Goal: Task Accomplishment & Management: Use online tool/utility

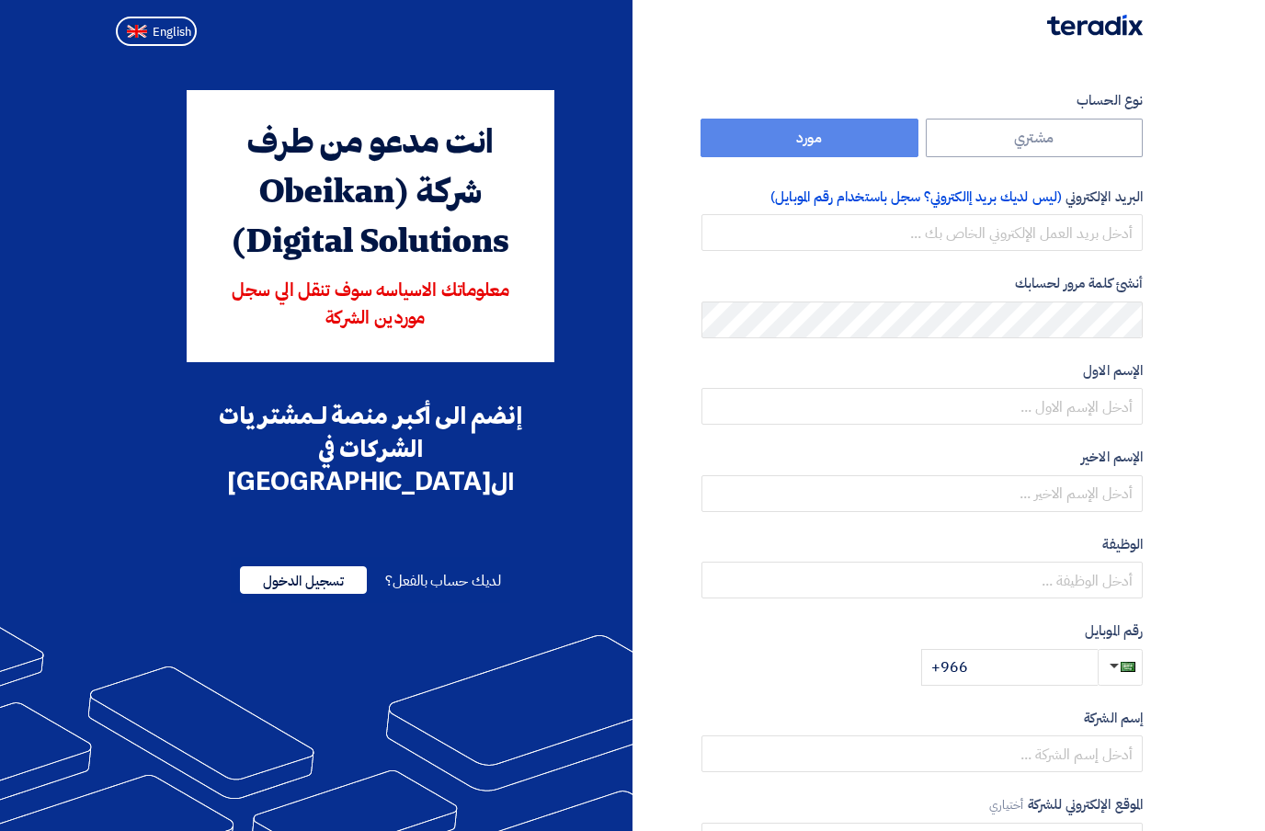
click at [1131, 27] on img at bounding box center [1095, 25] width 96 height 21
click at [263, 566] on span "تسجيل الدخول" at bounding box center [303, 580] width 127 height 28
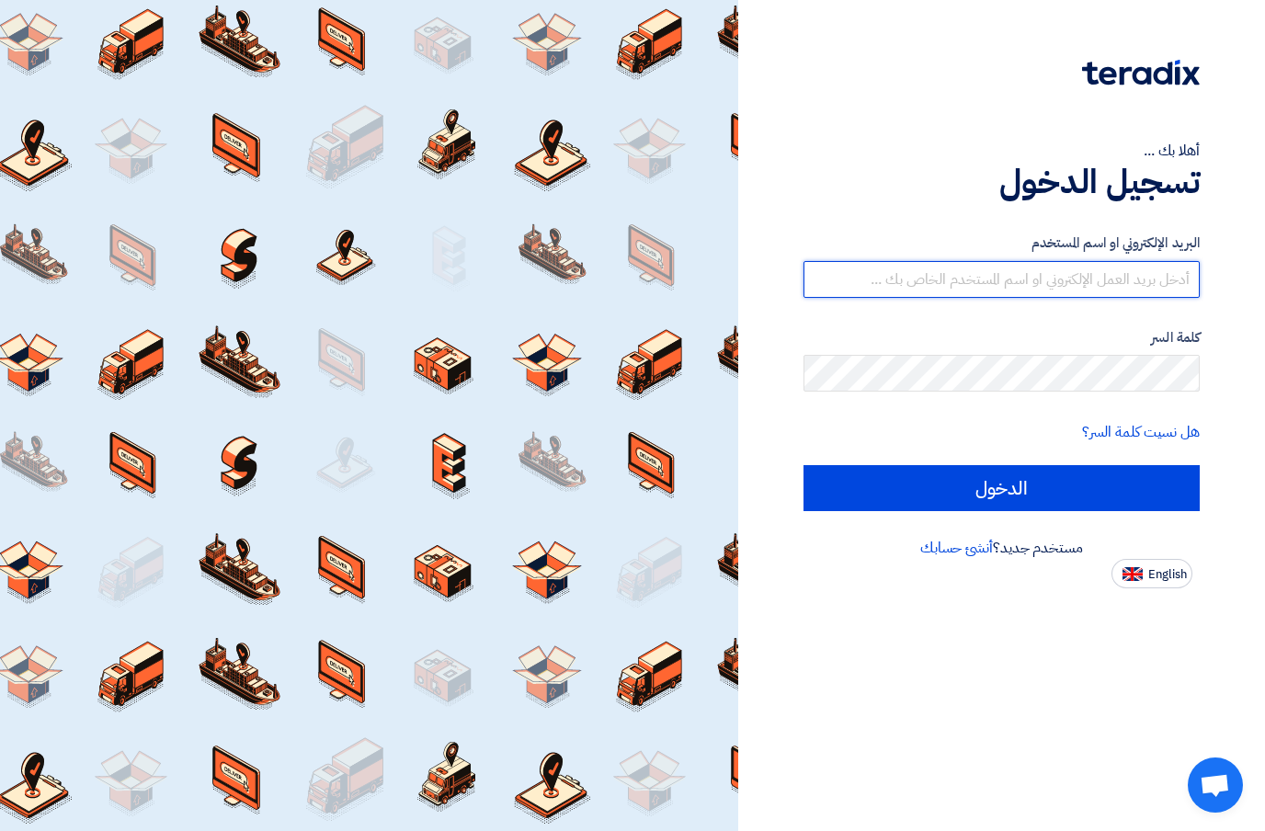
click at [1168, 285] on input "text" at bounding box center [1001, 279] width 396 height 37
click at [994, 281] on input "text" at bounding box center [1001, 279] width 396 height 37
paste input ""Sila.elec@outlook.sa" <Sila.elec@outlook.sa> كلمة السر هل نسيت كلمة السر؟ مستخ…"
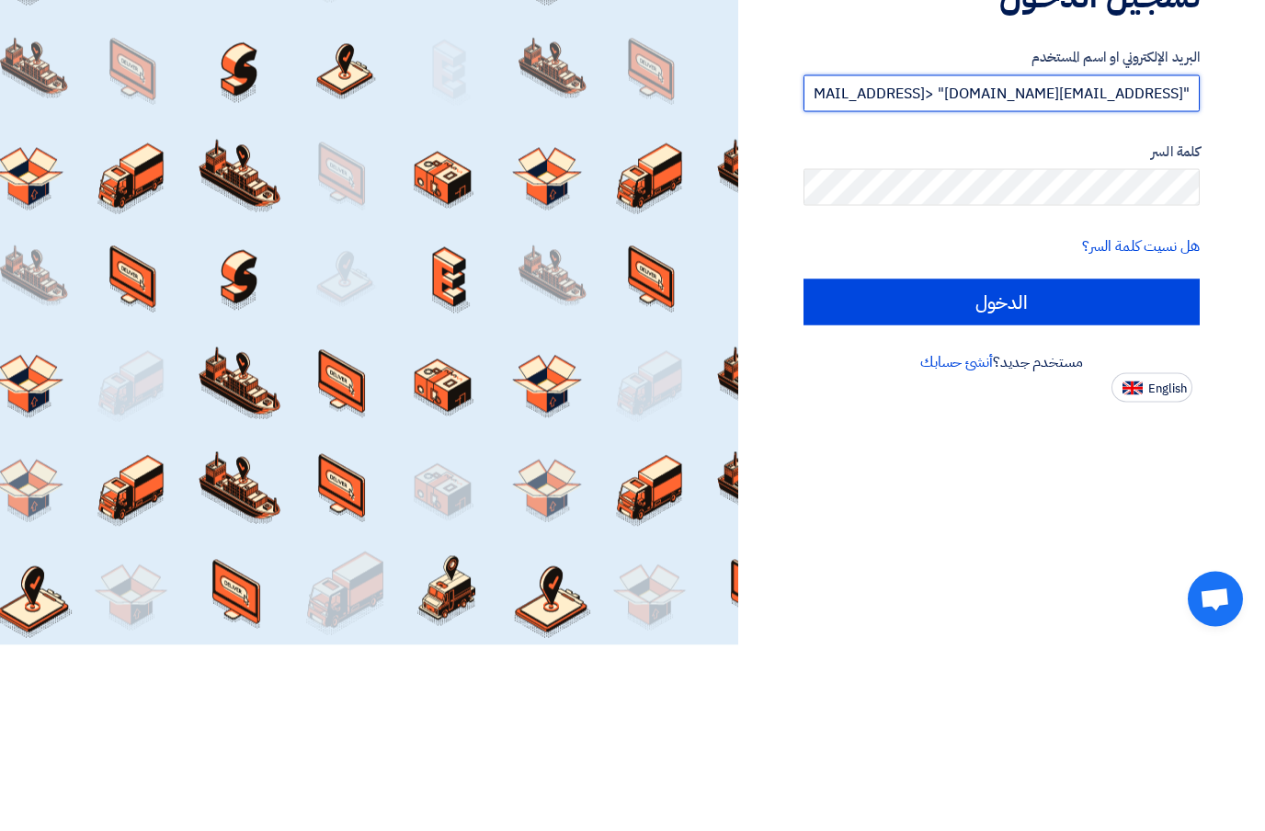
click at [1008, 261] on input ""Sila.elec@outlook.sa" <Sila.elec@outlook.sa> كلمة السر هل نسيت كلمة السر؟ مستخ…" at bounding box center [1001, 279] width 396 height 37
click at [1007, 261] on input ""Sila.elec@outlook.sa" <Sila.elec@outlook.sa> كلمة السر هل نسيت كلمة السر؟ مستخ…" at bounding box center [1001, 279] width 396 height 37
click at [1042, 261] on input ""Sila.elec@outlook.sa" <Sila.elec@outlook.sa> كلمة السر هل نسيت كلمة السر؟ مستخ…" at bounding box center [1001, 279] width 396 height 37
click at [1041, 261] on input ""Sila.elec@outlook.sa" <Sila.elec@outlook.sa> كلمة السر هل نسيت كلمة السر؟ مستخ…" at bounding box center [1001, 279] width 396 height 37
click at [986, 261] on input ""Sila.elec@outlook.sa" <Sil كلمة السر هل نسيت كلمة السر؟ مستخدم جديد؟ أنشئ حساب…" at bounding box center [1001, 279] width 396 height 37
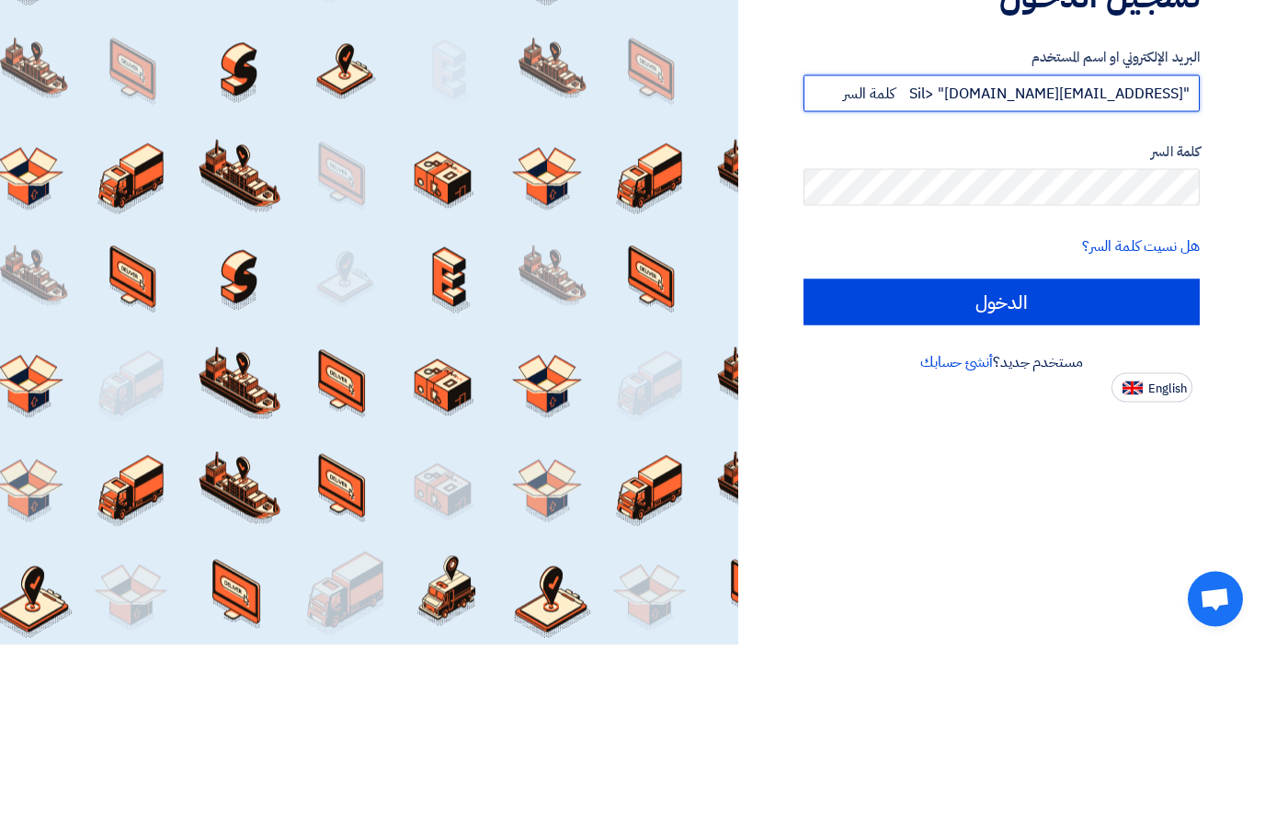
click at [985, 261] on input ""Sila.elec@outlook.sa" <Sil كلمة السر هل نسيت كلمة السر؟ مستخدم جديد؟ أنشئ حساب…" at bounding box center [1001, 279] width 396 height 37
click at [832, 261] on input ""Sila.elec@outlook.sa" at bounding box center [1001, 279] width 396 height 37
type input "Sila.elec@outlook.sa"
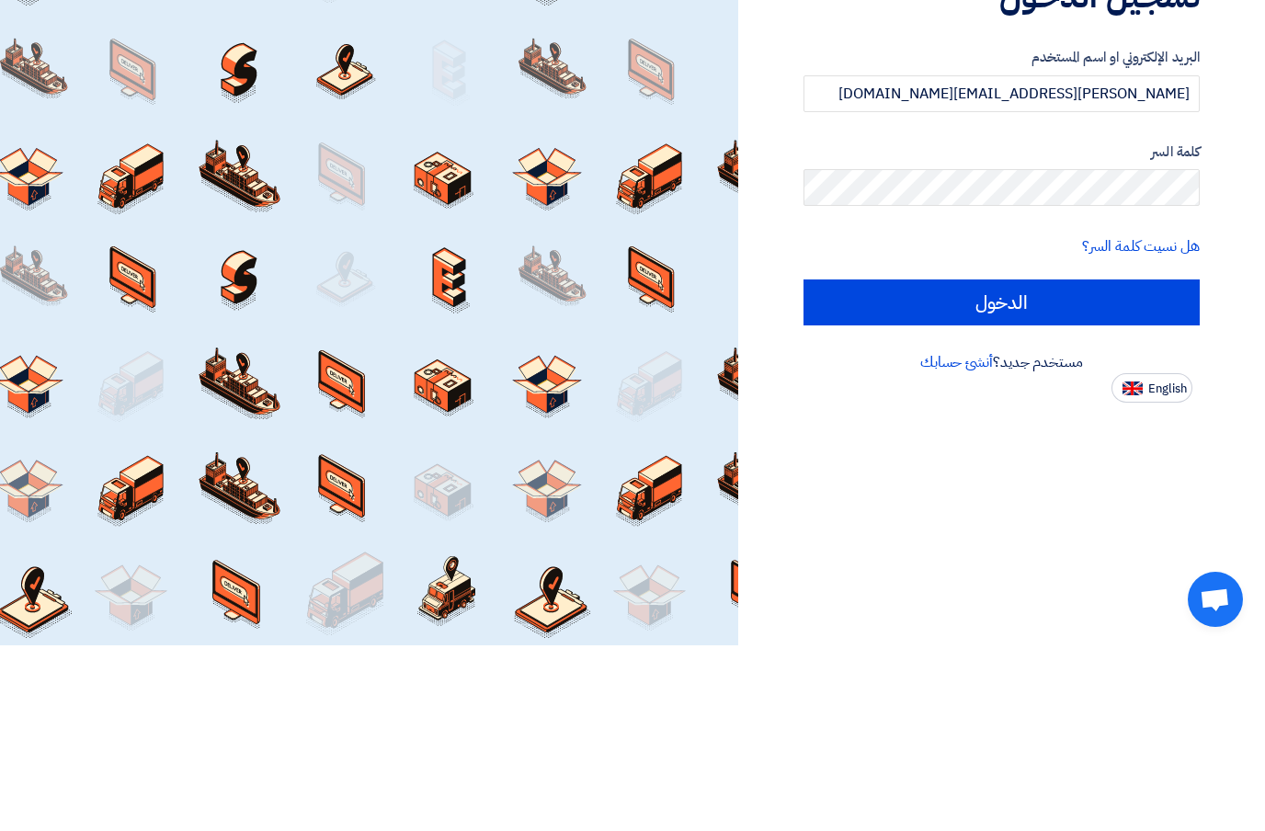
click at [1148, 465] on input "الدخول" at bounding box center [1001, 488] width 396 height 46
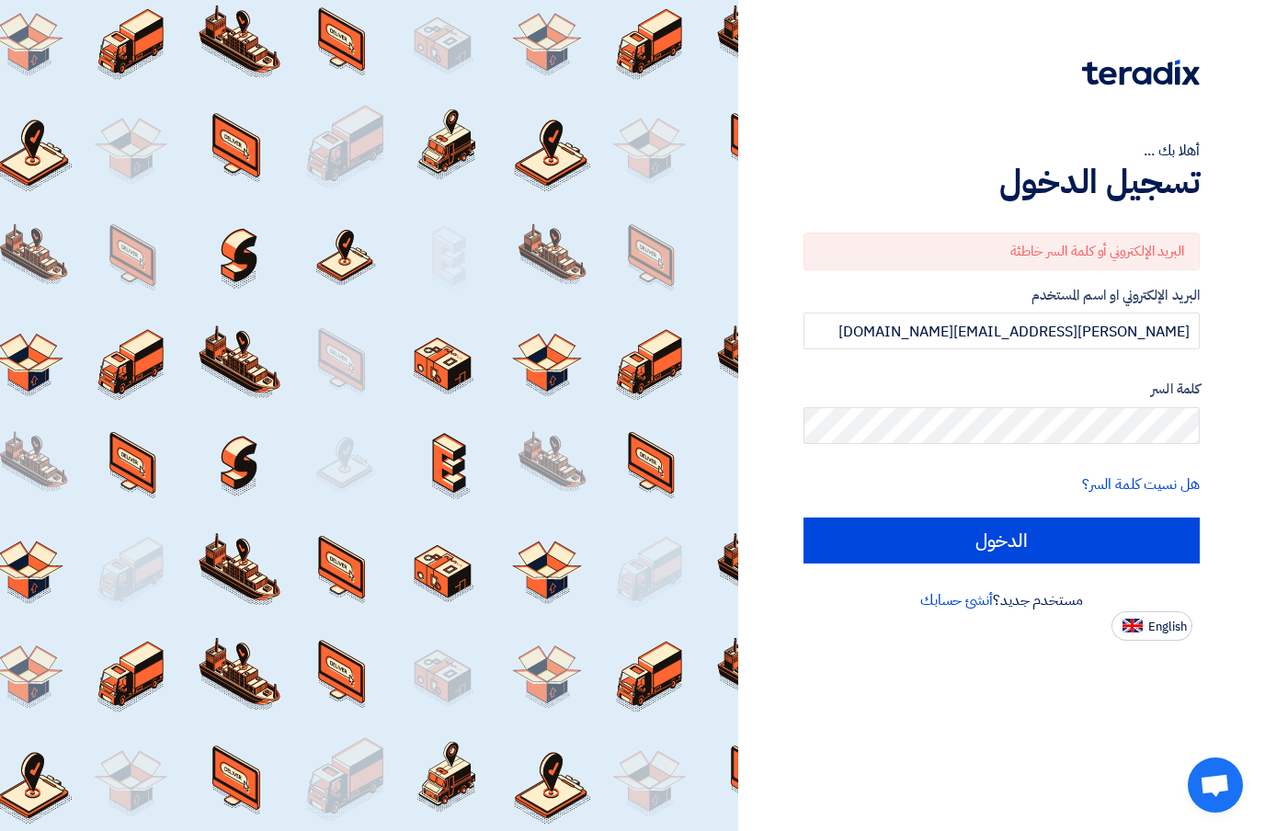
click at [1144, 518] on input "الدخول" at bounding box center [1001, 541] width 396 height 46
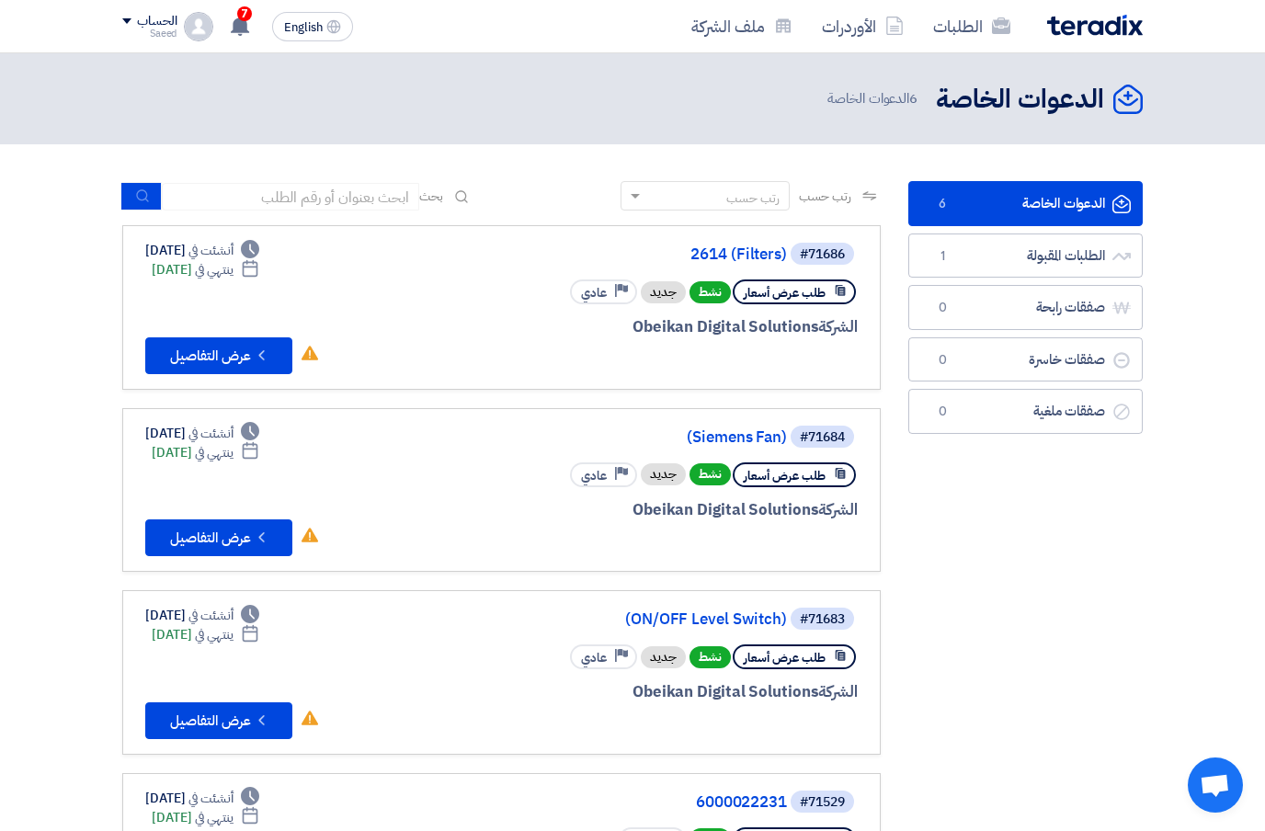
click at [180, 349] on button "Check details عرض التفاصيل" at bounding box center [218, 355] width 147 height 37
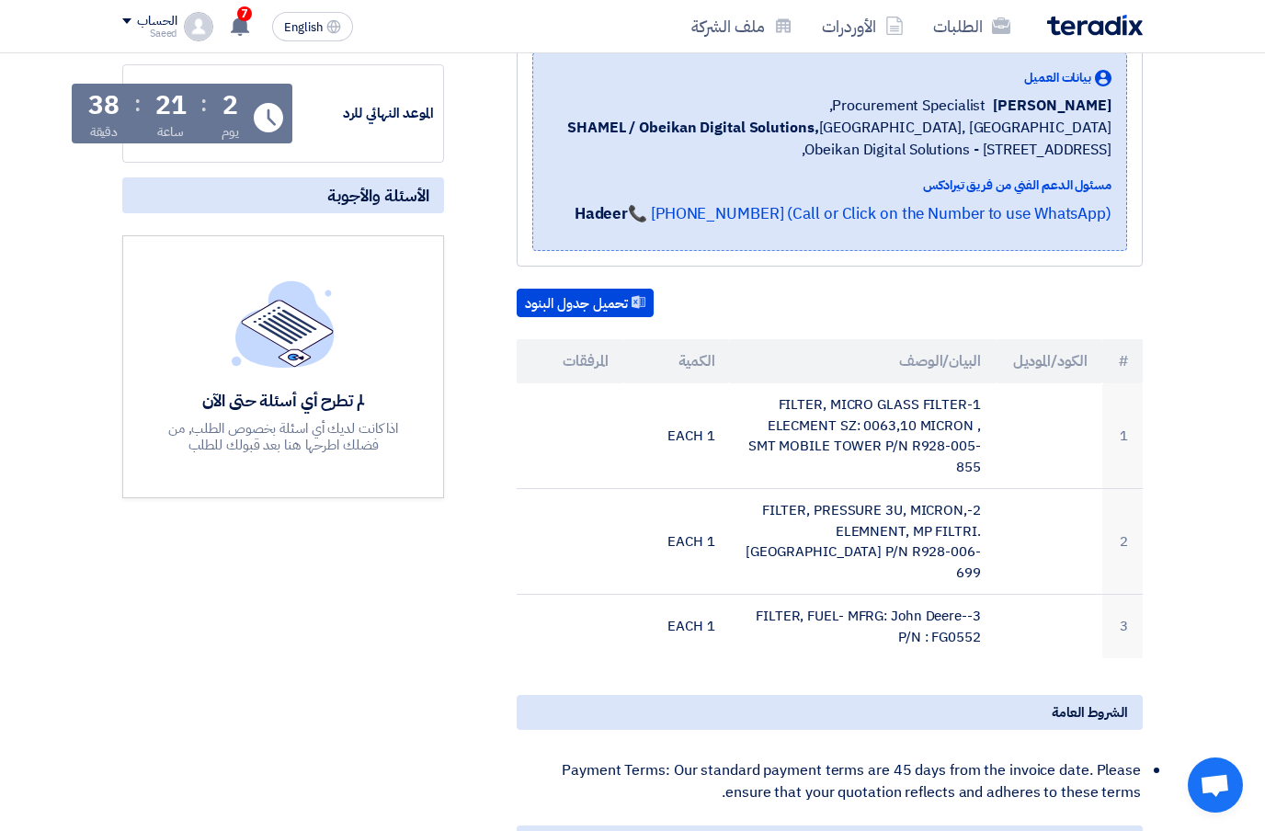
scroll to position [295, 0]
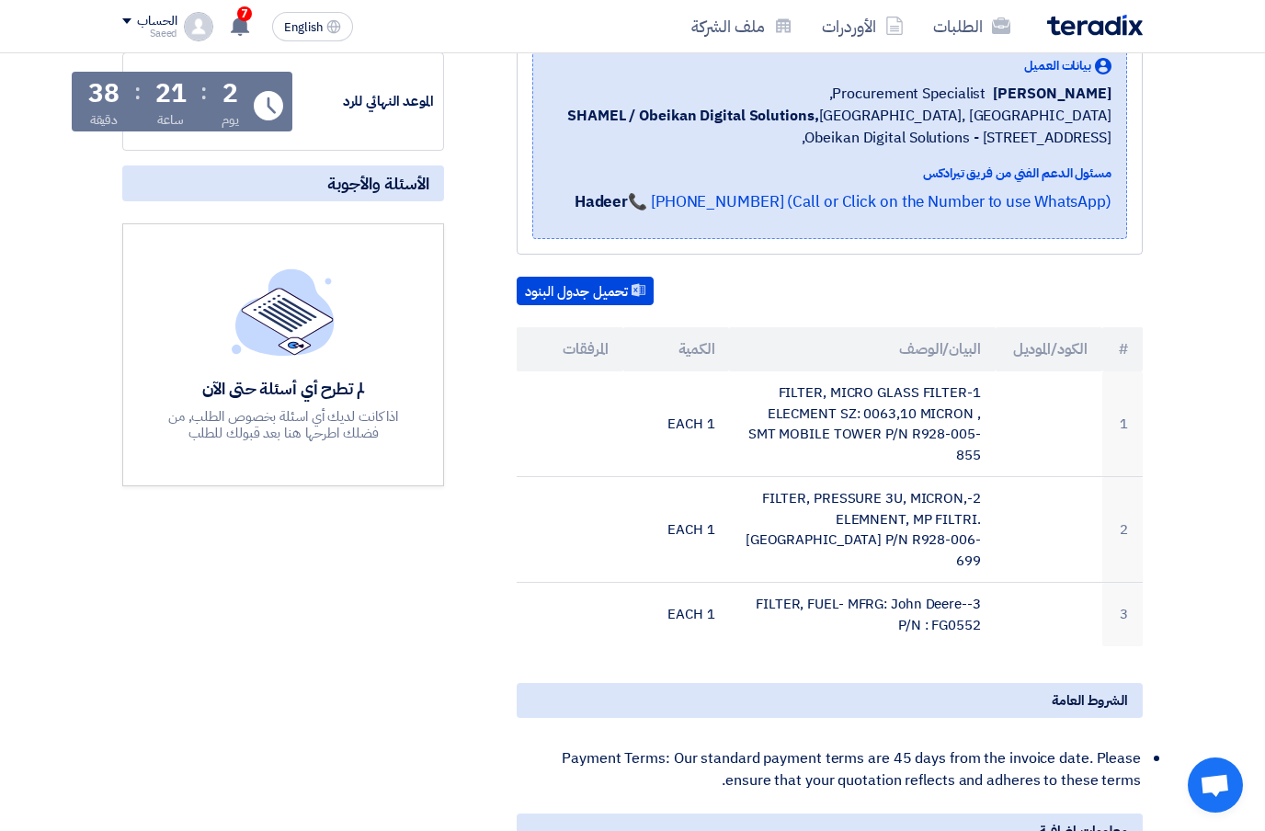
click at [906, 426] on td "1-FILTER, MICRO GLASS FILTER ELECMENT SZ: 0063,10 MICRON , SMT MOBILE TOWER P/N…" at bounding box center [862, 424] width 266 height 106
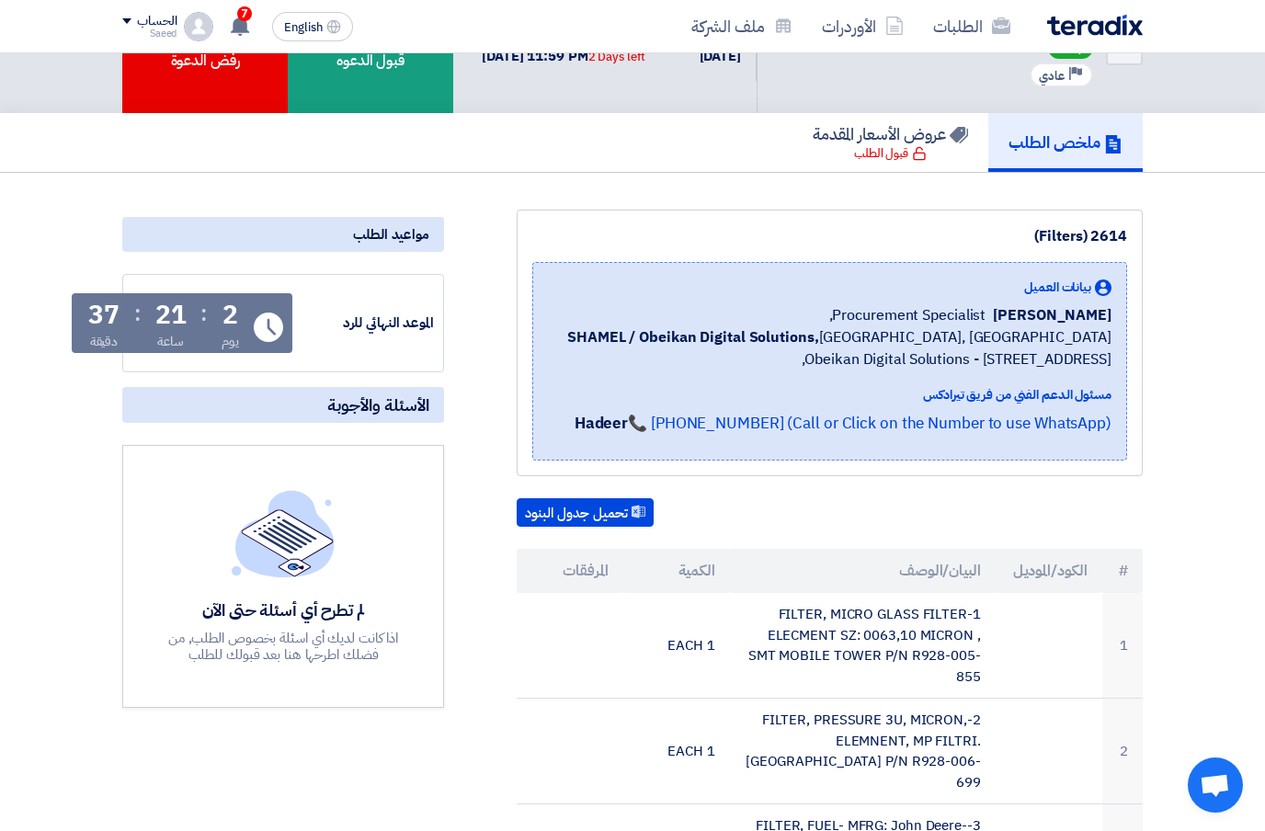
scroll to position [0, 0]
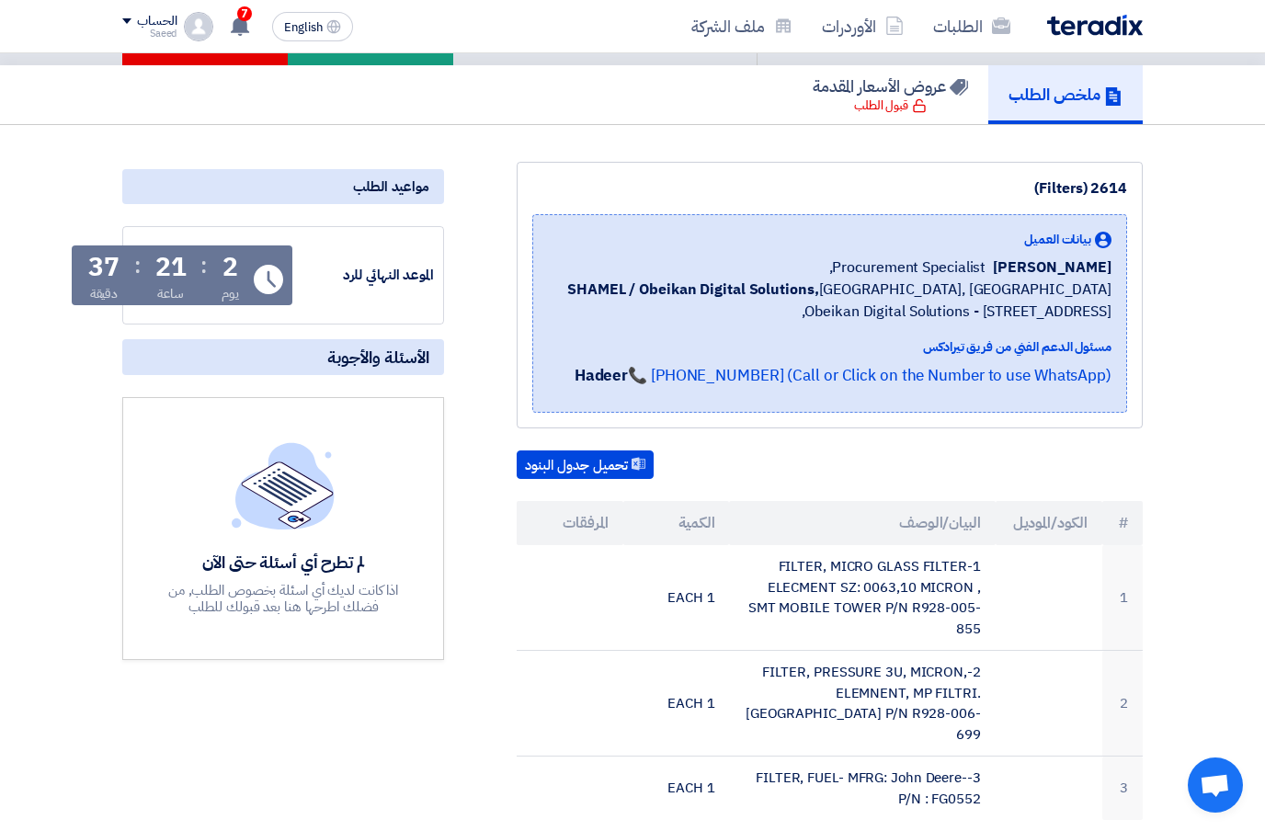
scroll to position [131, 0]
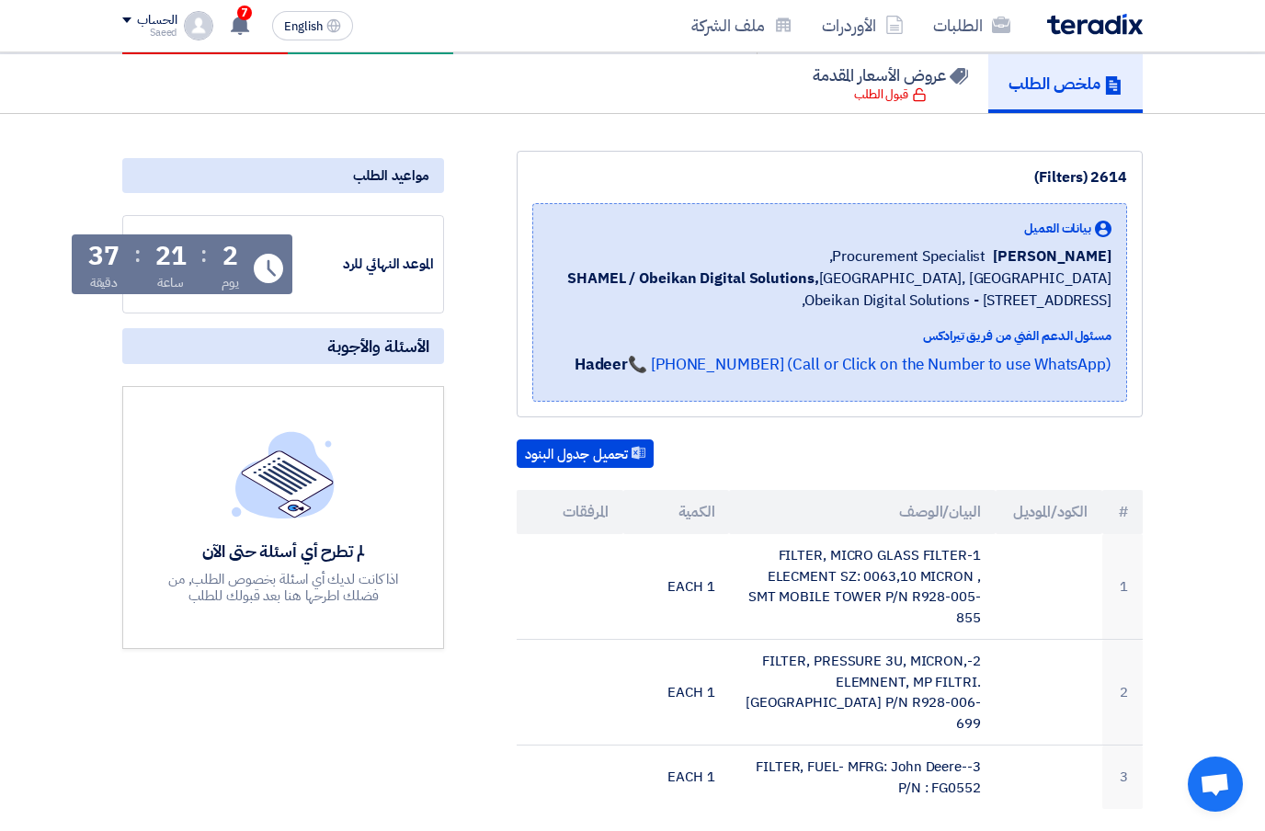
click at [787, 665] on td "2-FILTER, PRESSURE 3U, MICRON, ELEMNENT, MP FILTRI. SMT MOBILE TOWER P/N R928-0…" at bounding box center [862, 694] width 266 height 106
copy td "FILTER, PRESSURE 3U, MICRON, ELEMNENT, MP FILTRI. SMT MOBILE TOWER P/N R928-006…"
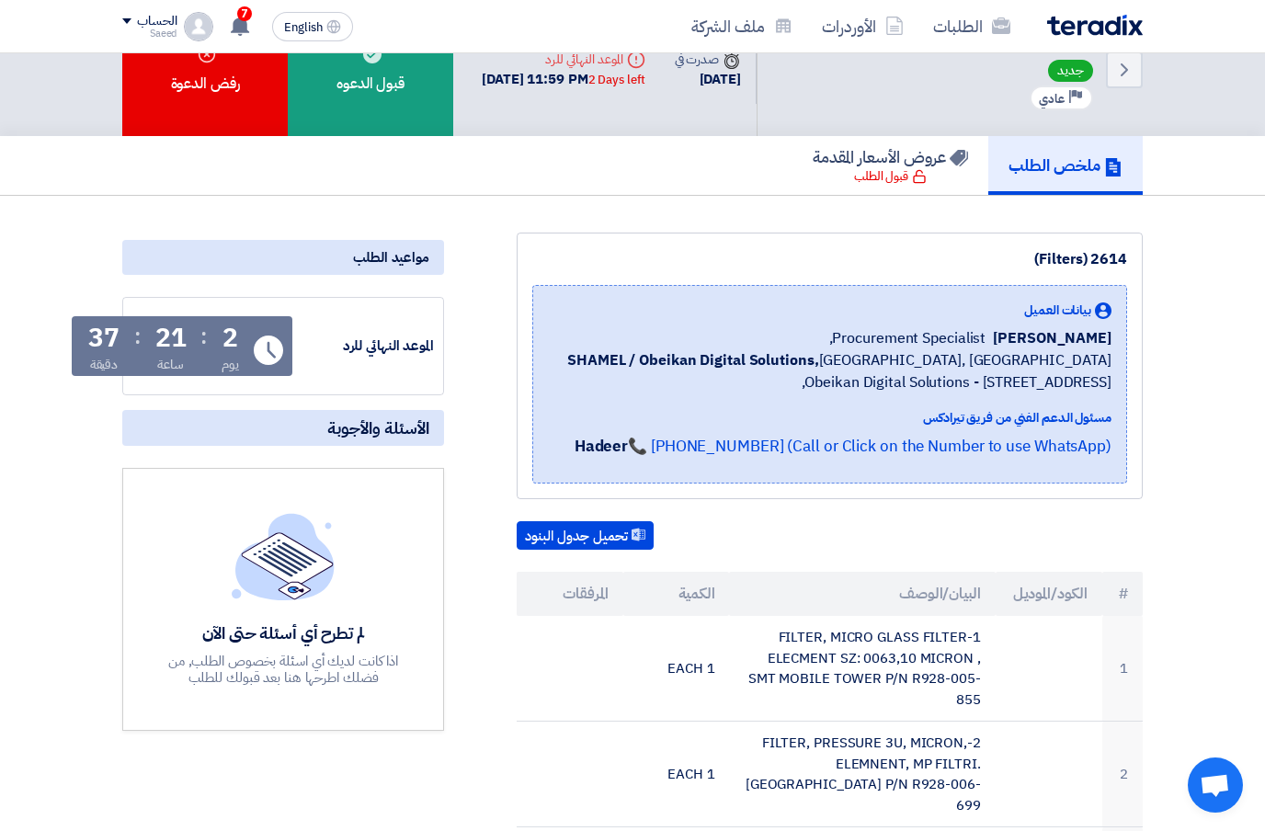
scroll to position [0, 0]
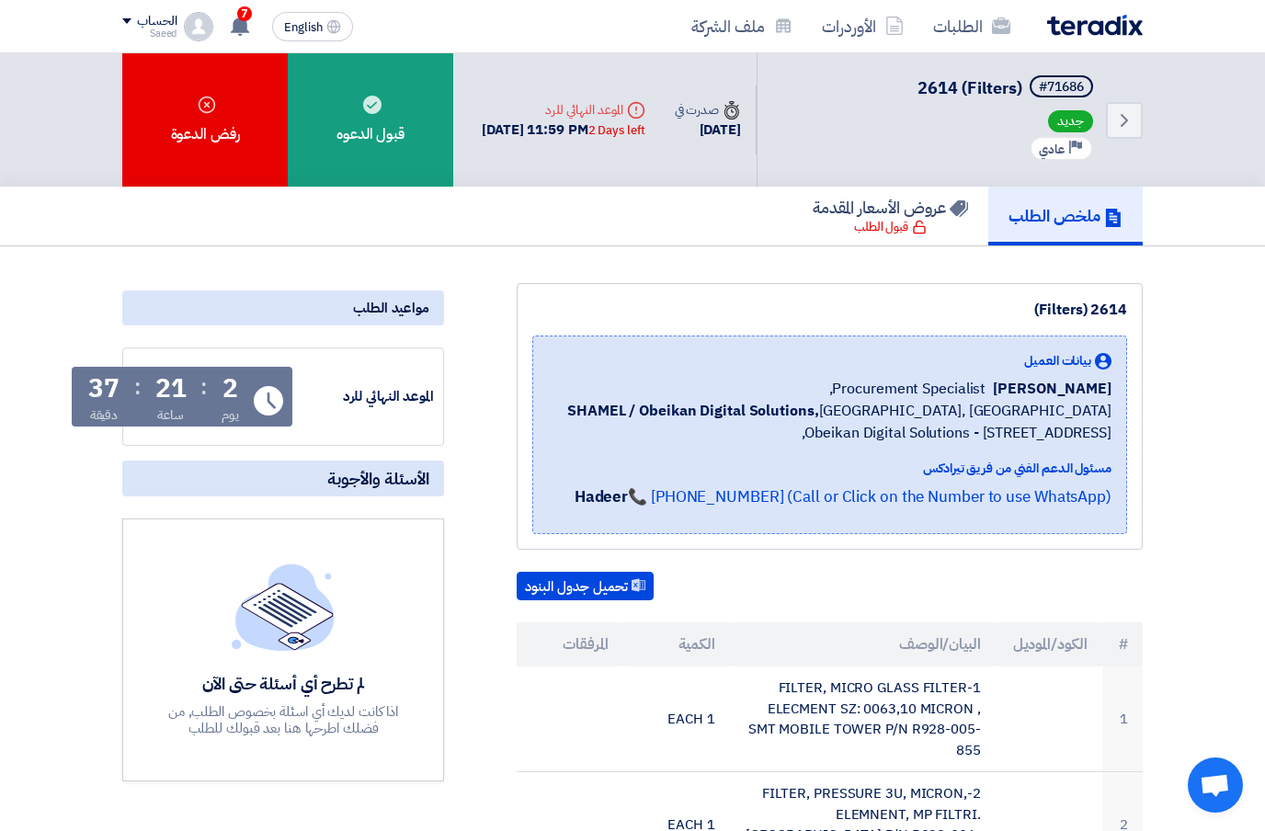
click at [813, 218] on h5 "عروض الأسعار المقدمة" at bounding box center [890, 207] width 155 height 21
click at [854, 232] on div "قبول الطلب" at bounding box center [890, 227] width 73 height 18
click at [881, 216] on h5 "عروض الأسعار المقدمة" at bounding box center [890, 207] width 155 height 21
click at [883, 228] on div "قبول الطلب" at bounding box center [890, 227] width 73 height 18
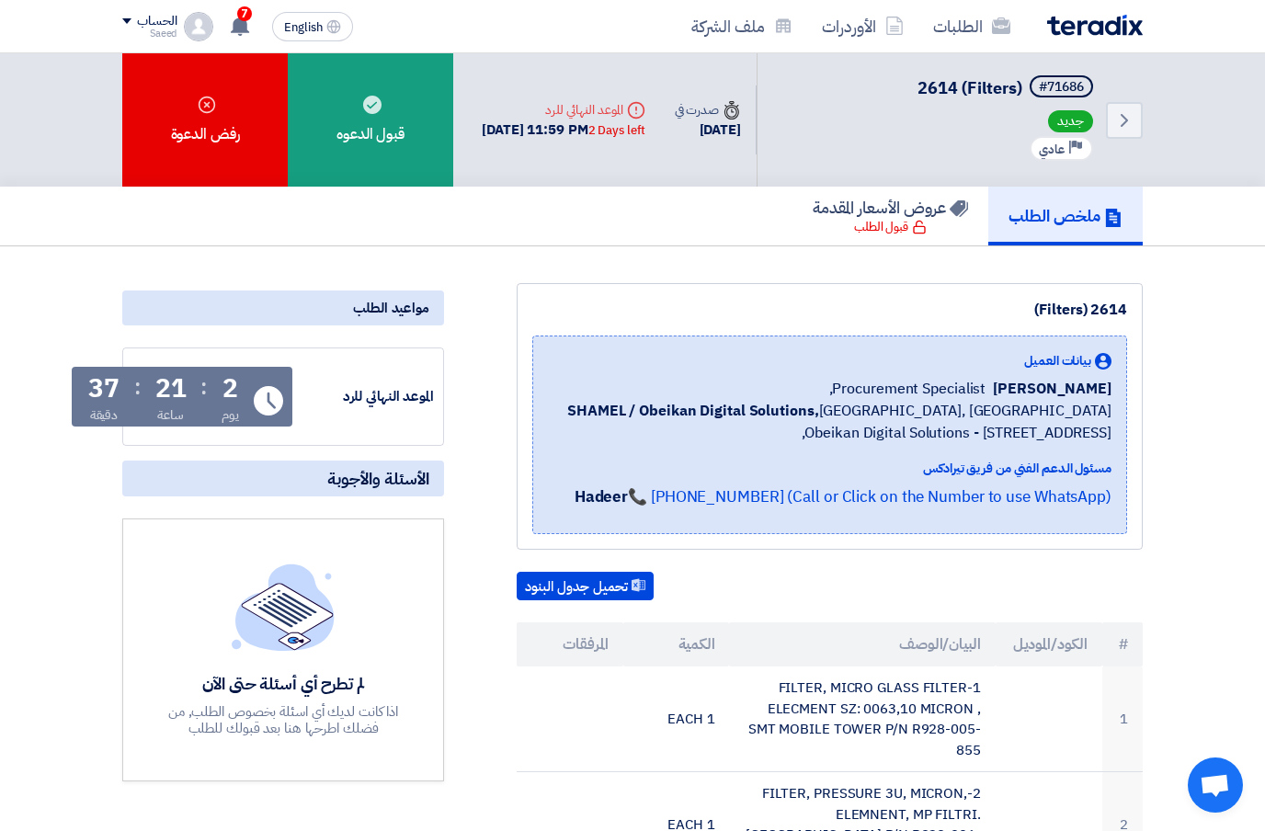
click at [700, 245] on div "ملخص الطلب عروض الأسعار المقدمة قبول الطلب" at bounding box center [632, 216] width 1020 height 59
click at [1130, 124] on icon "Back" at bounding box center [1124, 120] width 22 height 22
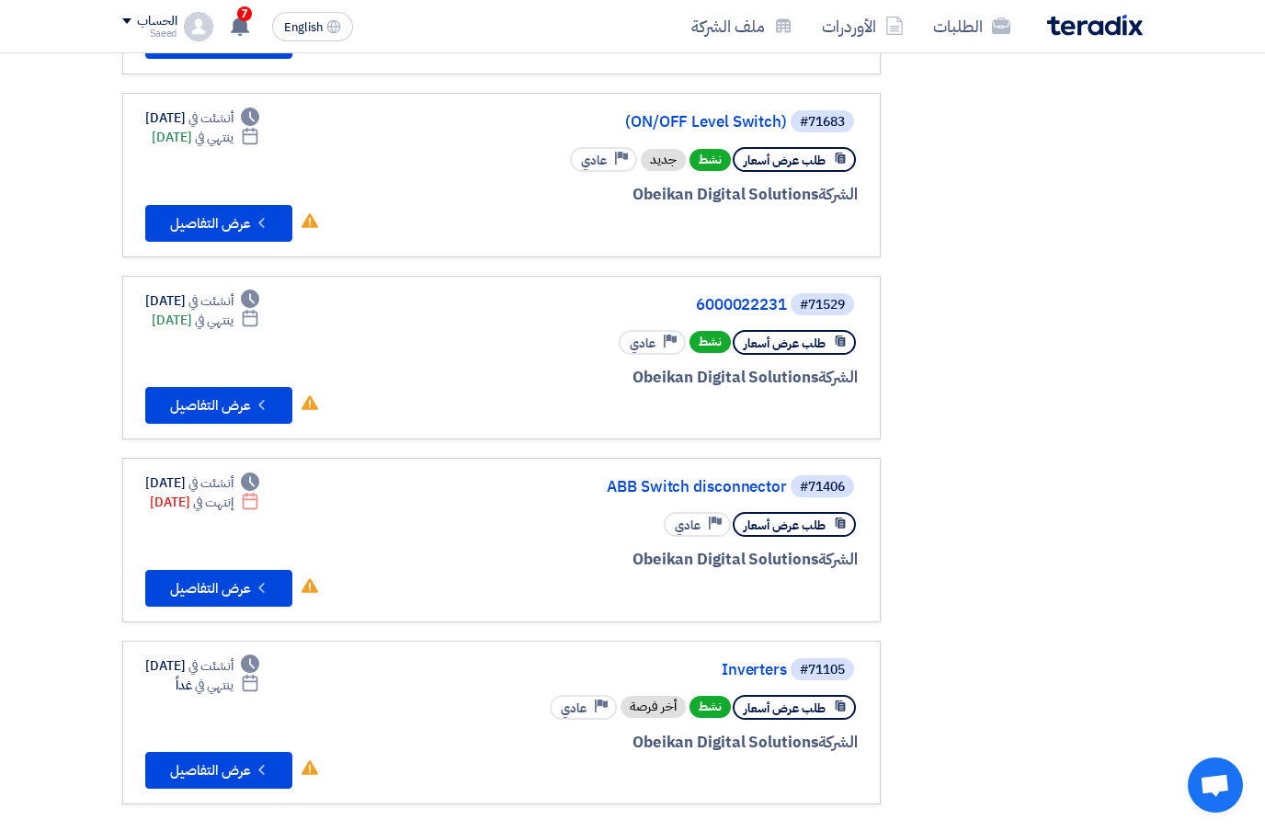
scroll to position [504, 0]
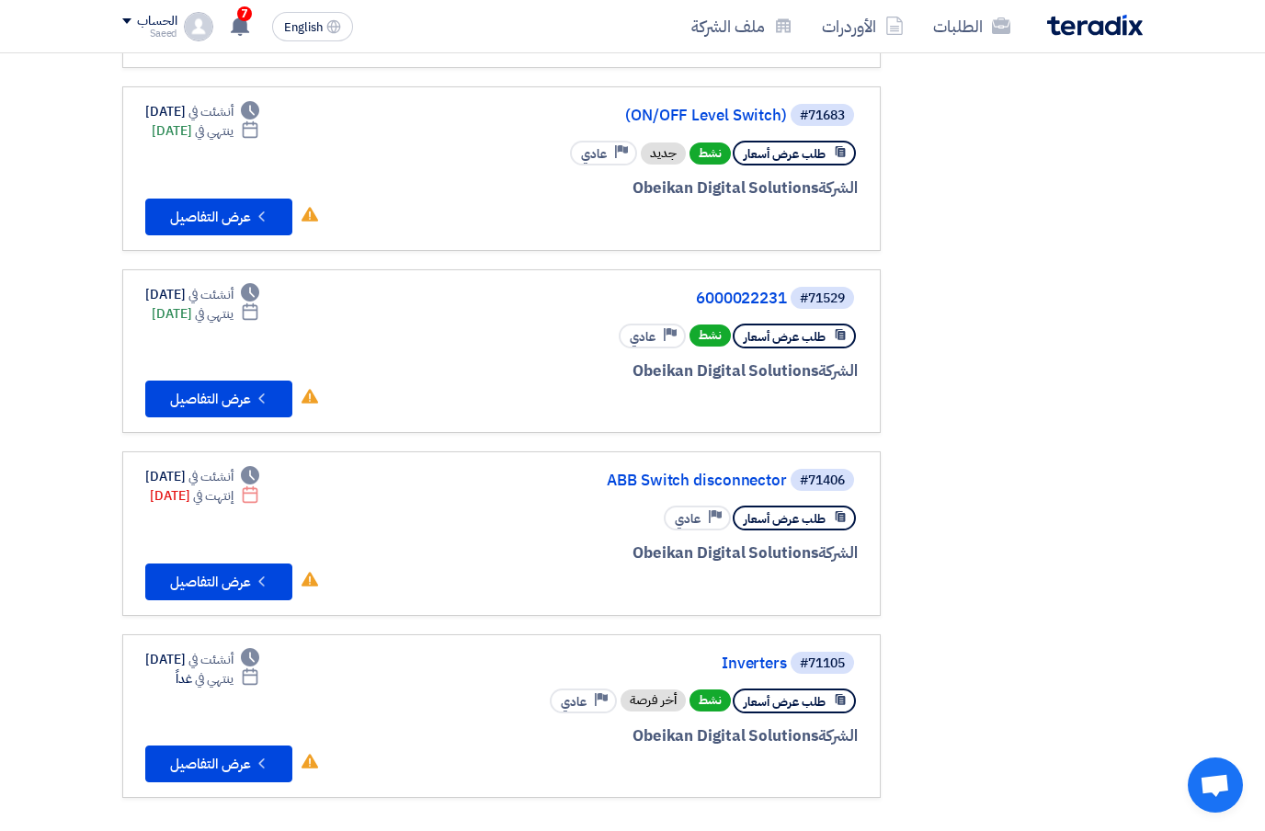
click at [753, 685] on div "#71105 Inverters طلب عرض أسعار نشط أخر فرصة Priority عادي الشركة Obeikan Digita…" at bounding box center [637, 716] width 442 height 133
click at [749, 672] on link "Inverters" at bounding box center [603, 663] width 368 height 17
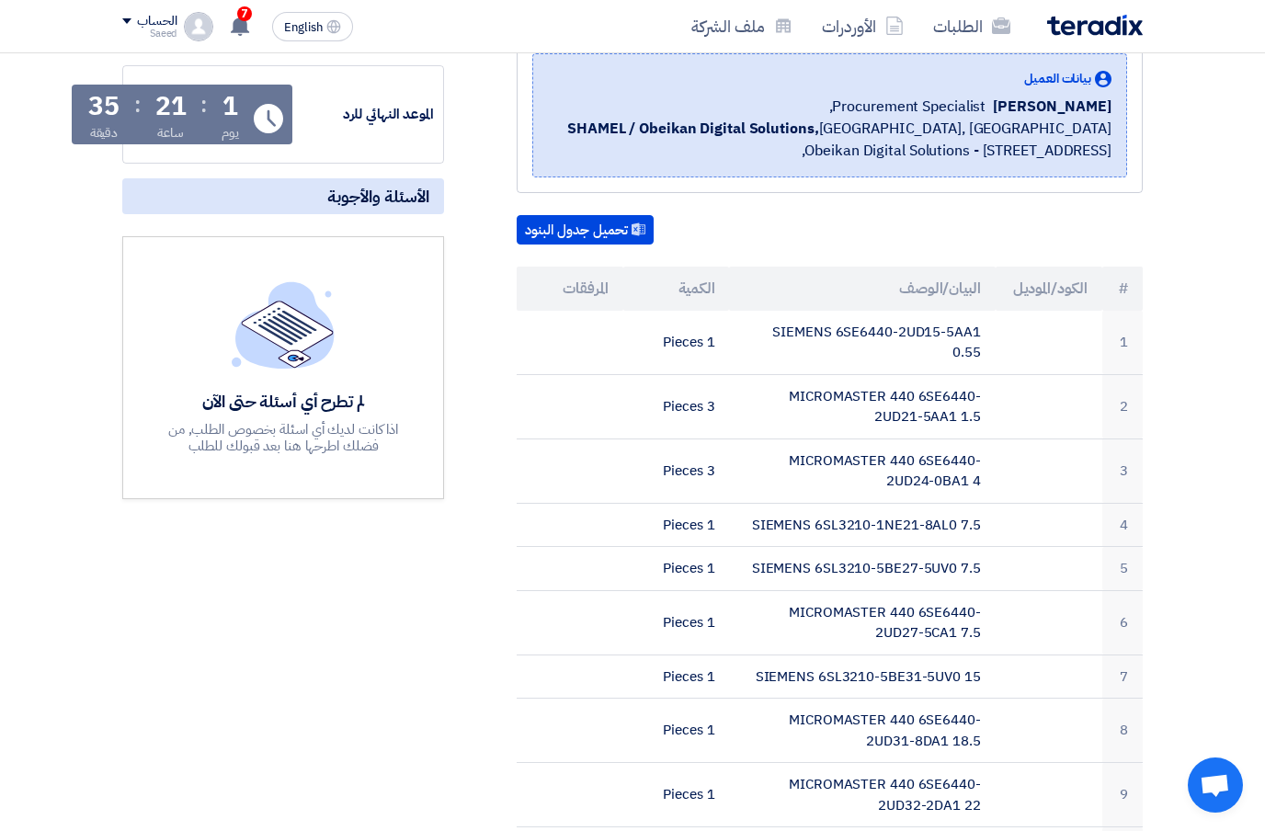
scroll to position [251, 0]
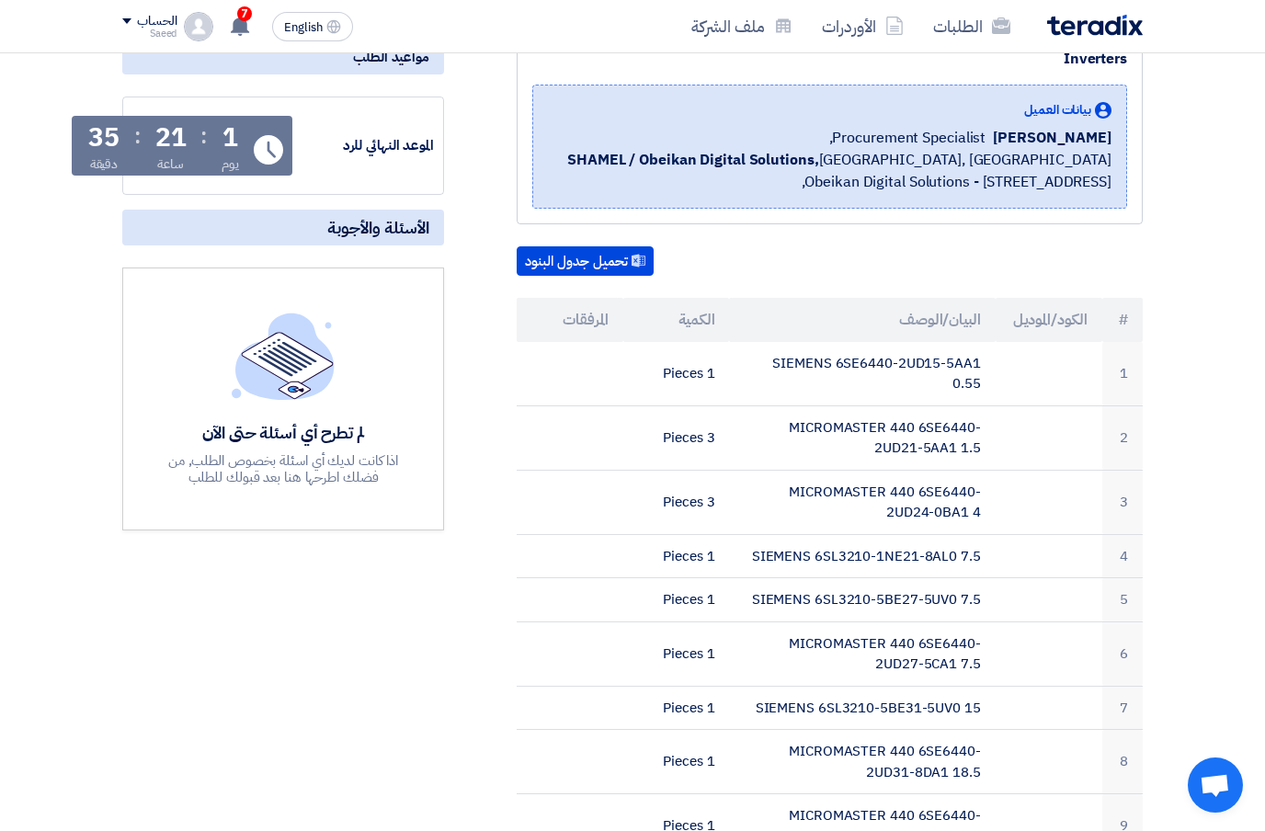
click at [788, 388] on td "SIEMENS 6SE6440-2UD15-5AA1 0.55" at bounding box center [862, 374] width 266 height 64
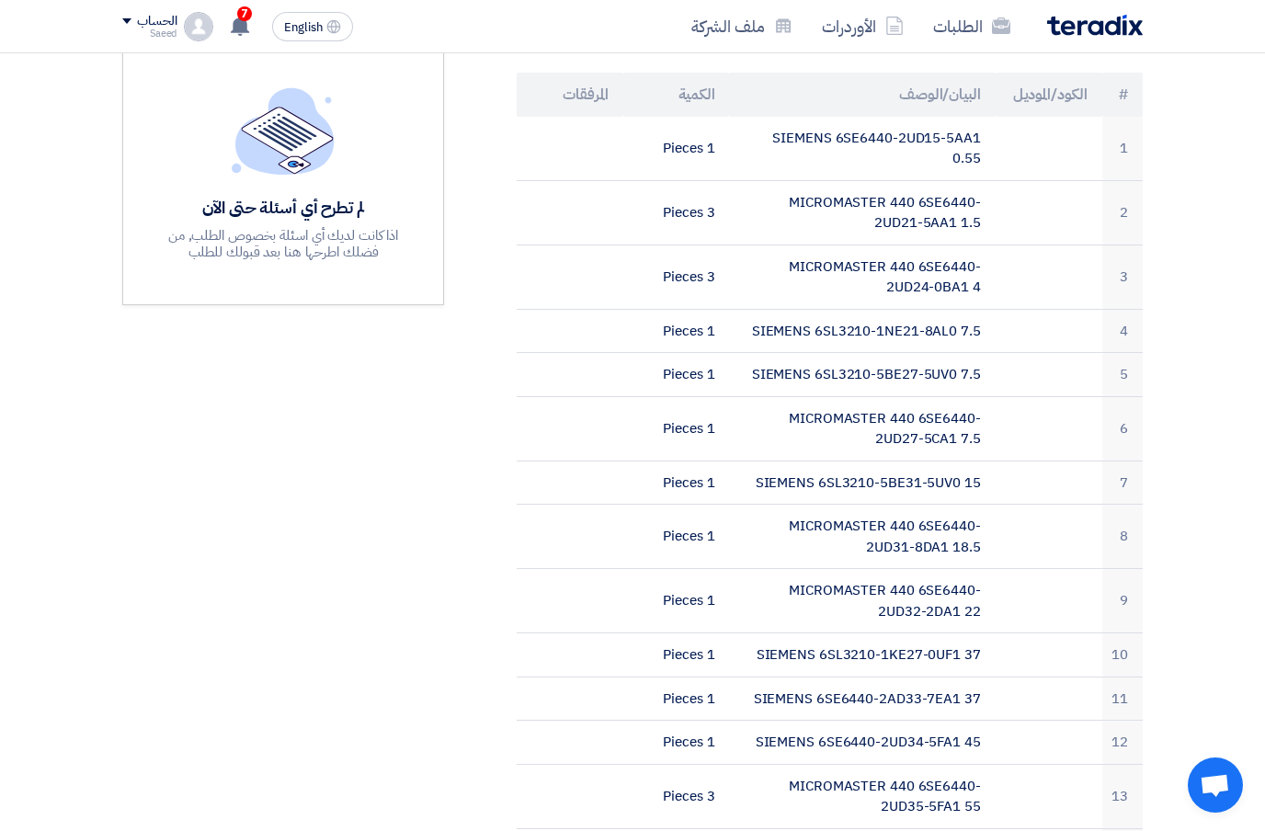
scroll to position [0, 0]
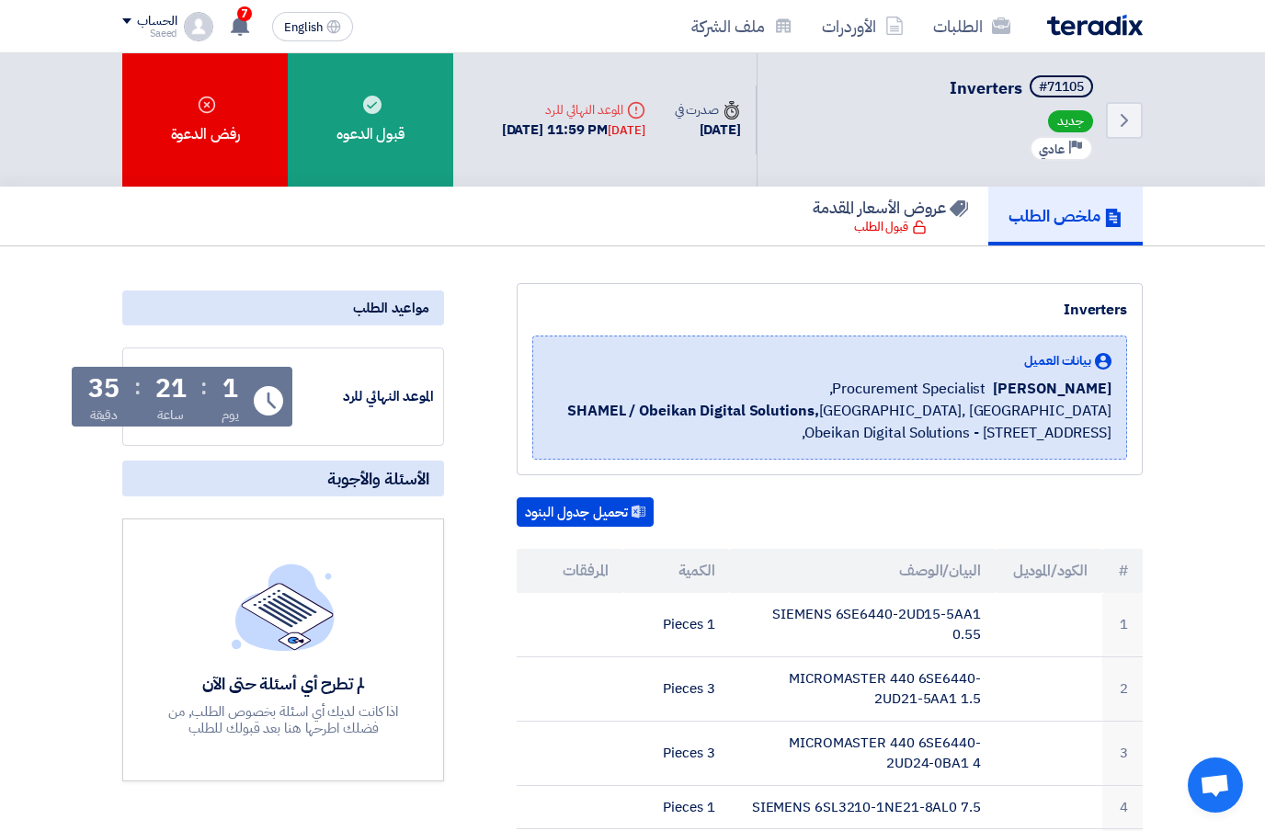
click at [1125, 131] on icon "Back" at bounding box center [1124, 120] width 22 height 22
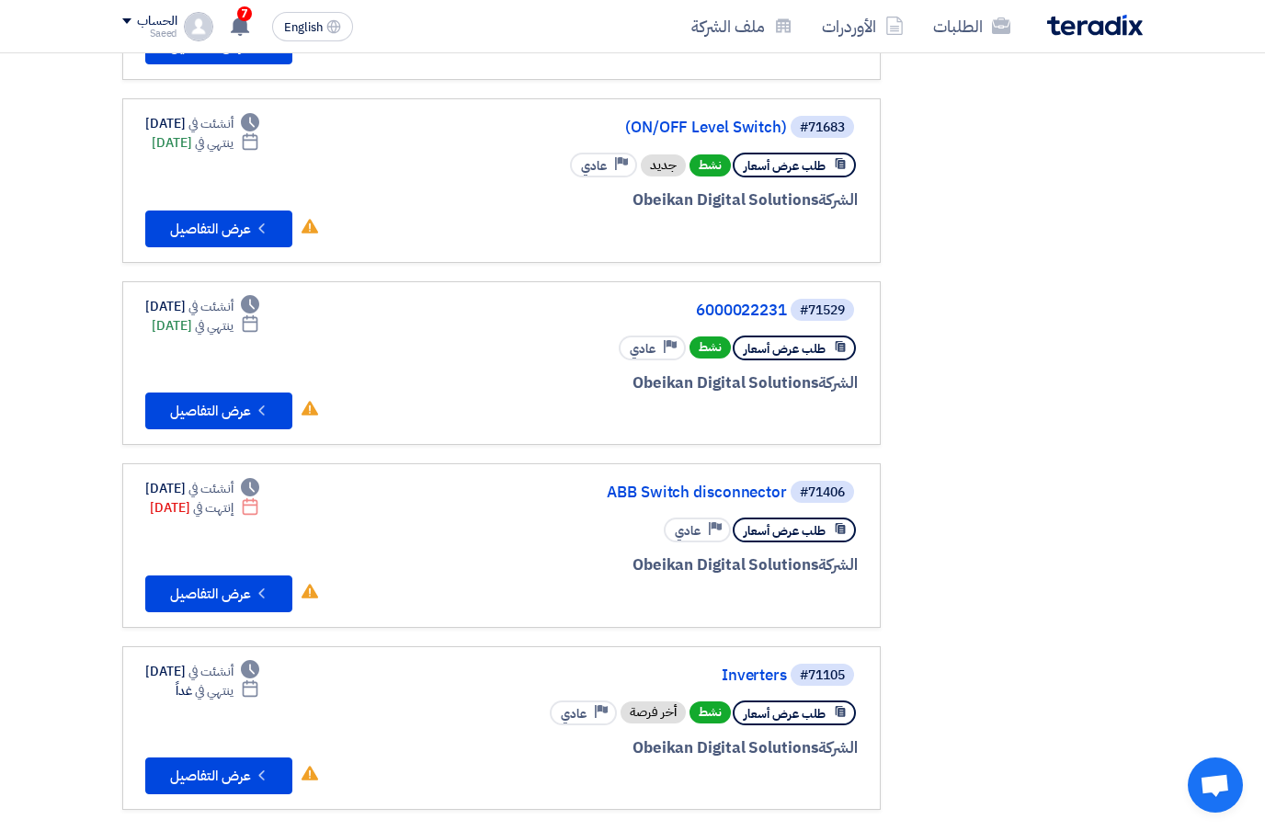
scroll to position [540, 0]
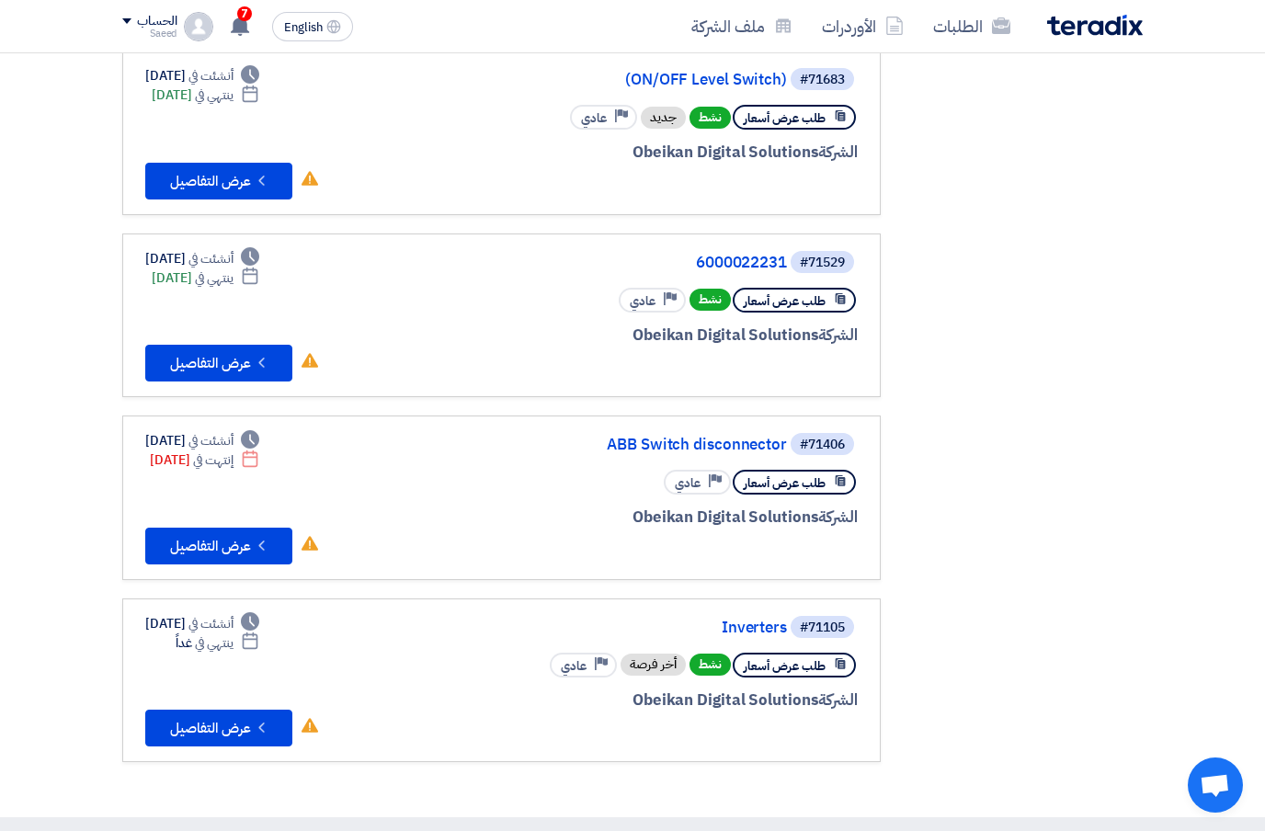
click at [752, 270] on link "6000022231" at bounding box center [603, 263] width 368 height 17
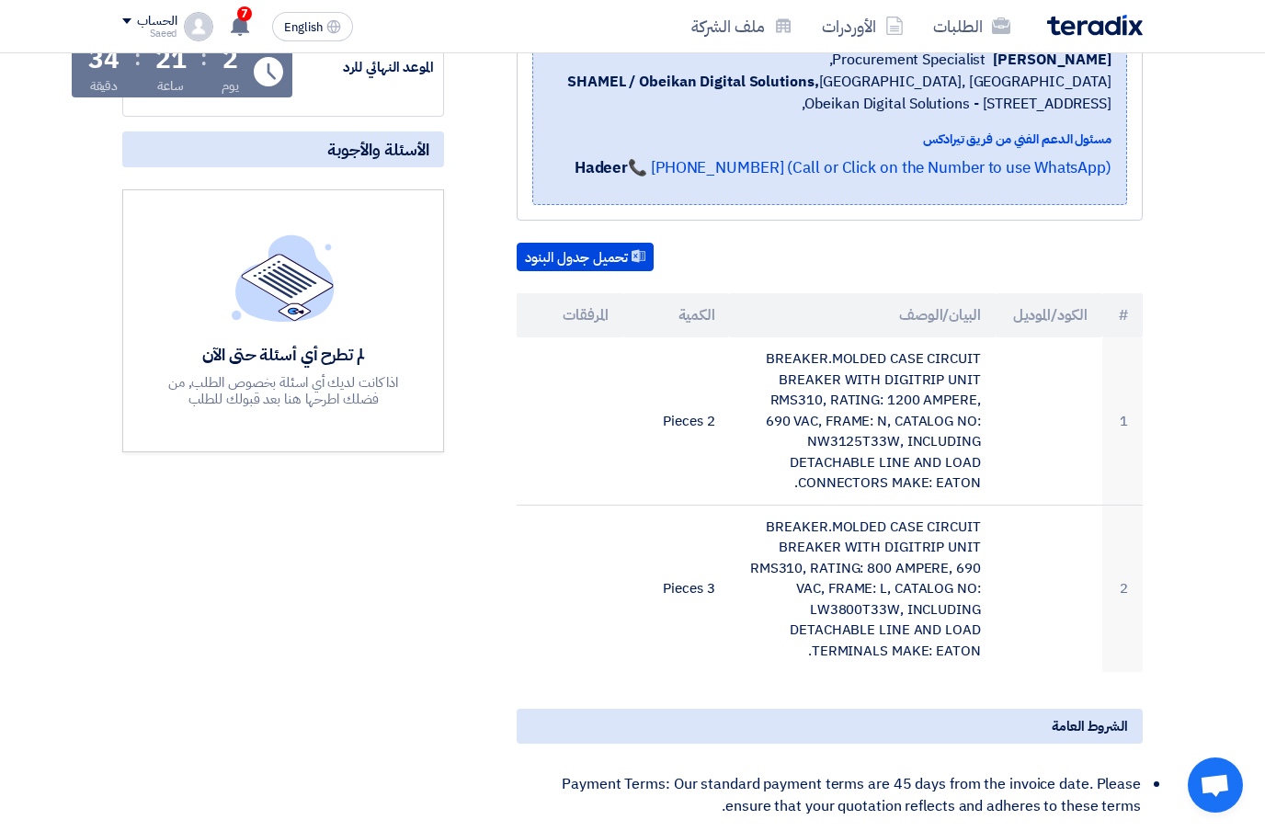
scroll to position [414, 0]
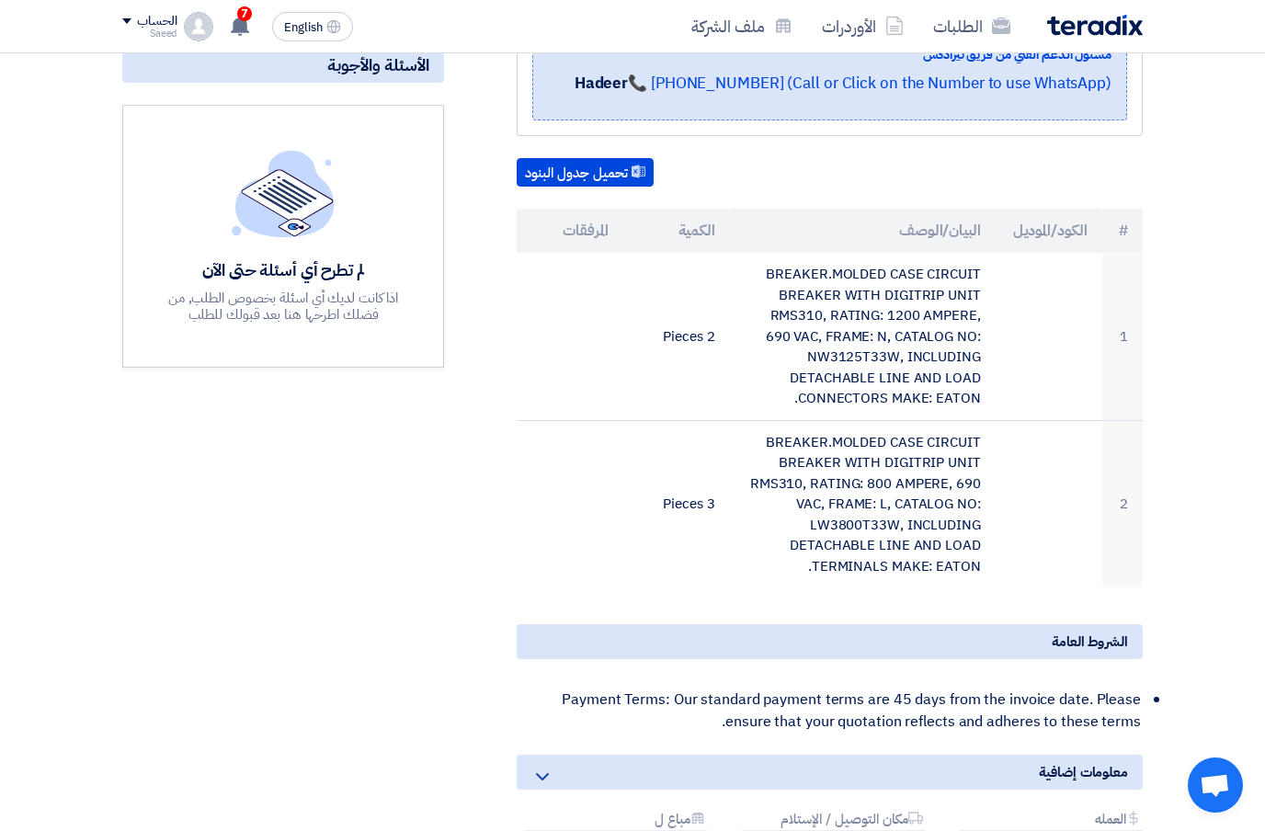
click at [800, 279] on td "BREAKER.MOLDED CASE CIRCUIT BREAKER WITH DIGITRIP UNIT RMS310, RATING: 1200 AMP…" at bounding box center [862, 336] width 266 height 167
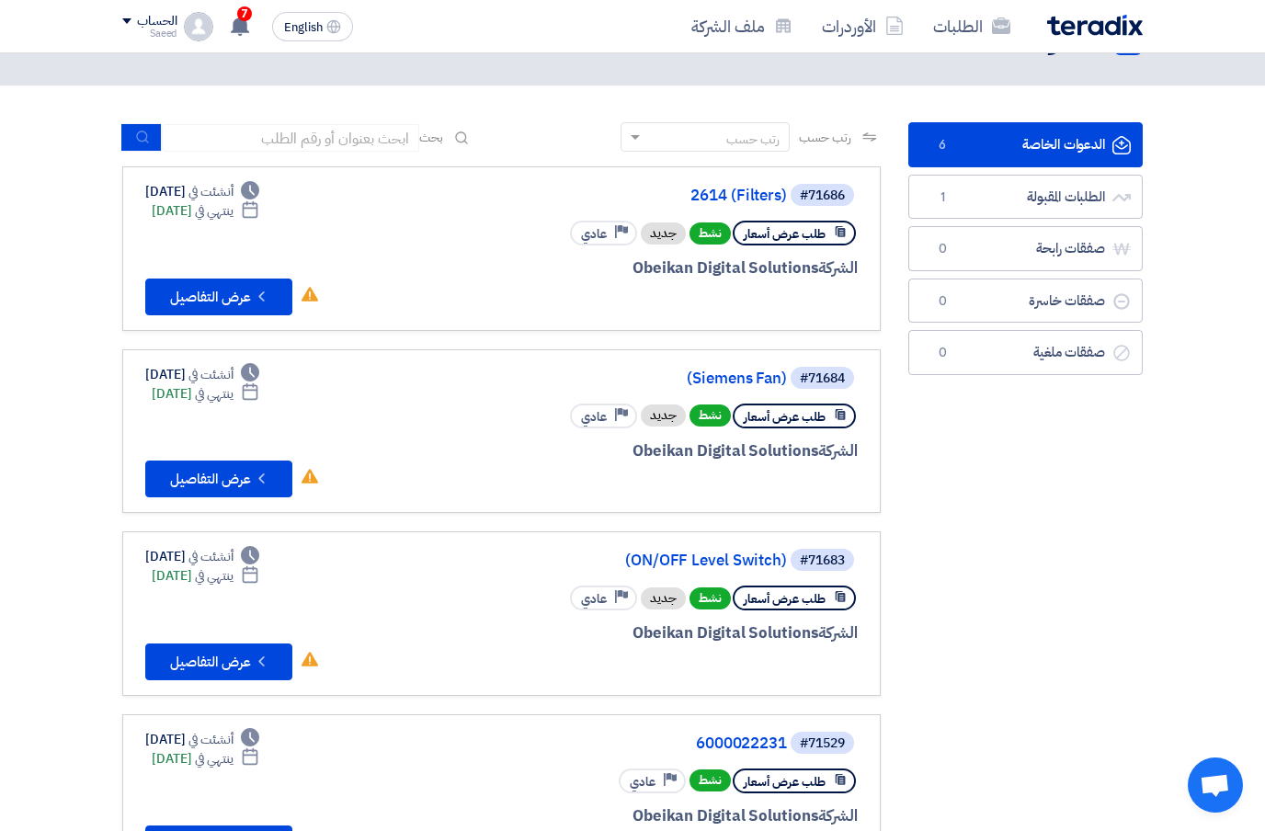
scroll to position [60, 0]
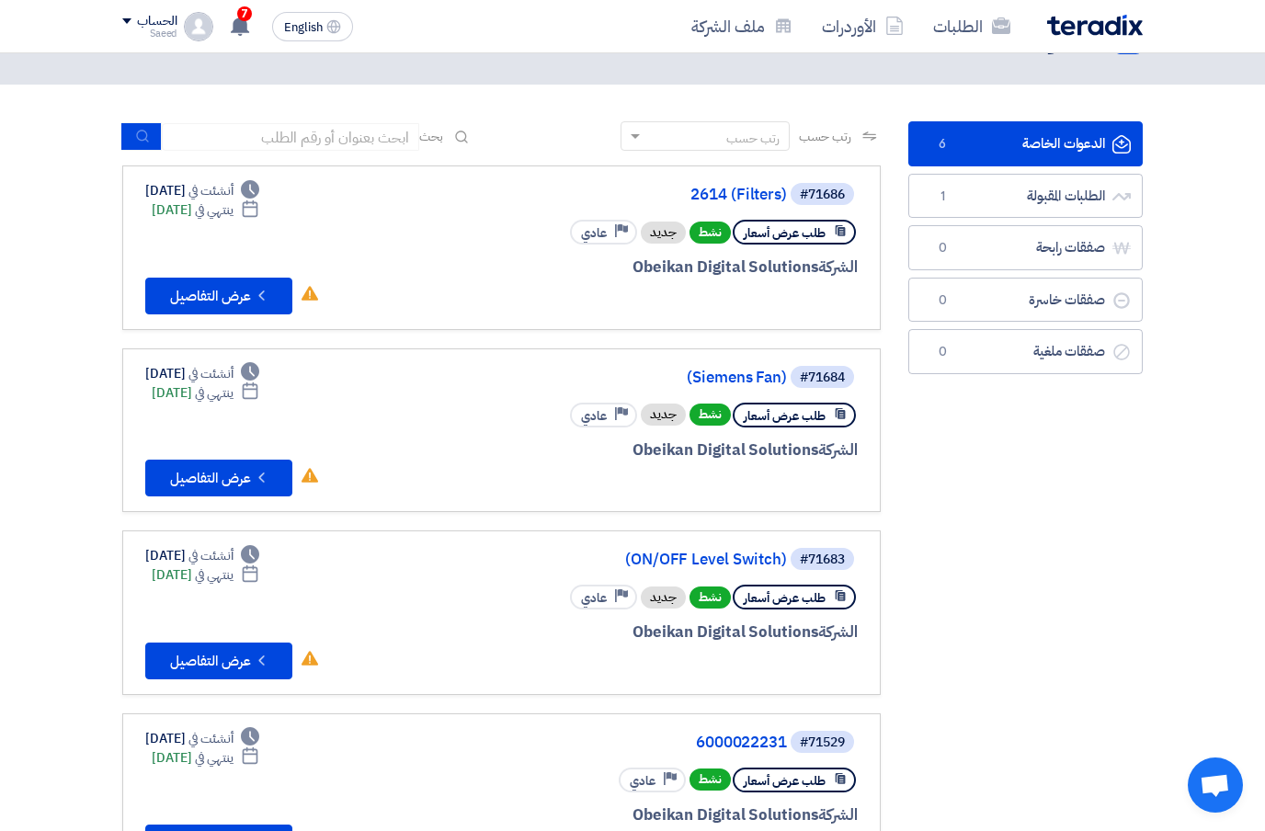
click at [724, 174] on link "#71686 2614 (Filters) طلب عرض أسعار نشط جديد Priority عادي الشركة Obeikan Digit…" at bounding box center [501, 247] width 758 height 165
click at [733, 199] on link "2614 (Filters)" at bounding box center [603, 195] width 368 height 17
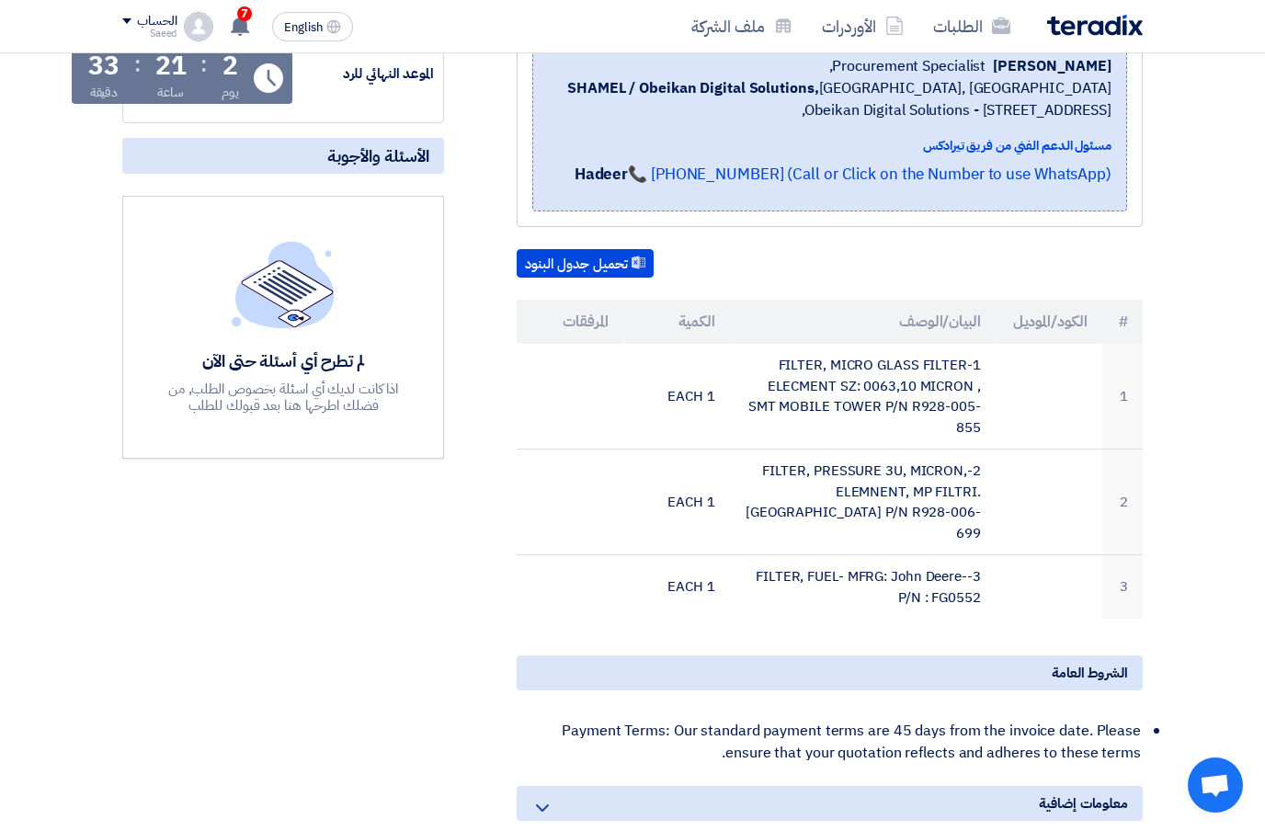
scroll to position [326, 0]
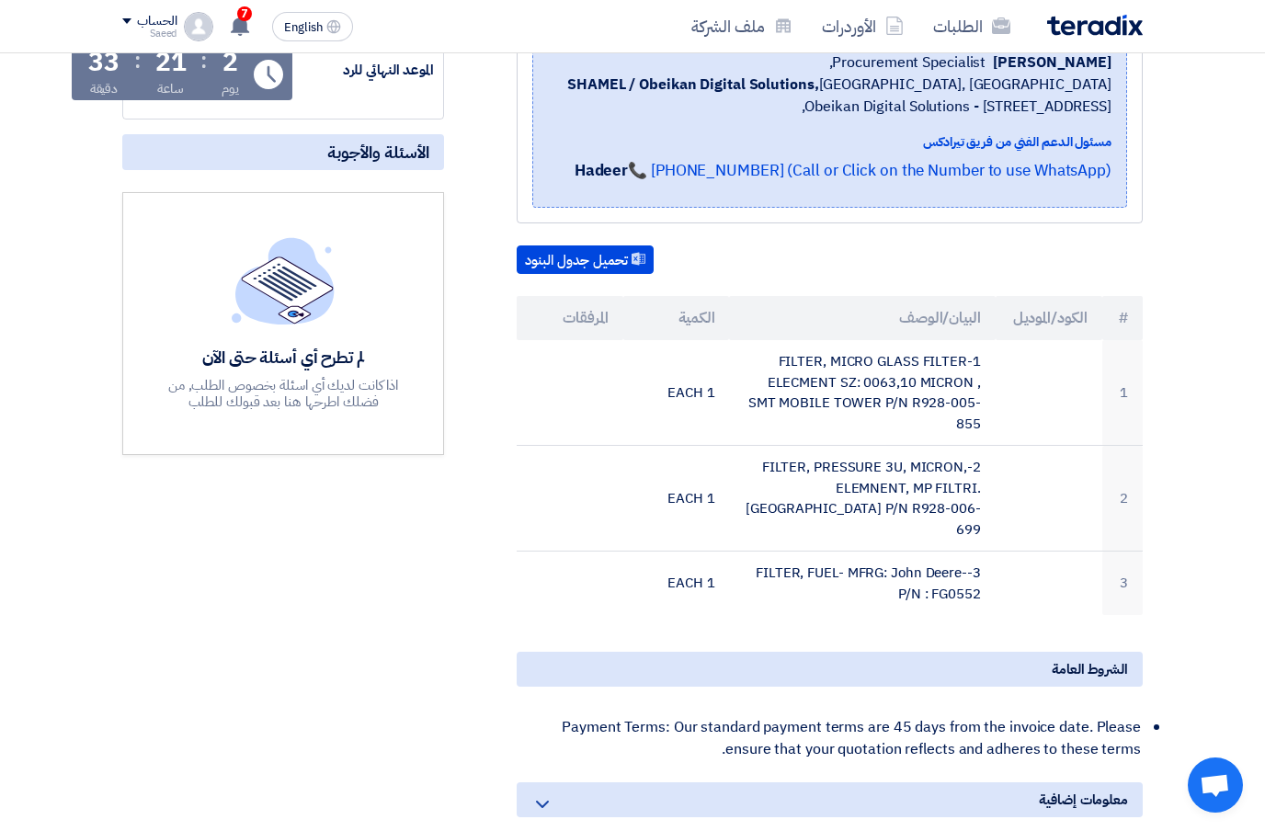
click at [798, 365] on td "1-FILTER, MICRO GLASS FILTER ELECMENT SZ: 0063,10 MICRON , SMT MOBILE TOWER P/N…" at bounding box center [862, 393] width 266 height 106
